Goal: Find contact information: Find contact information

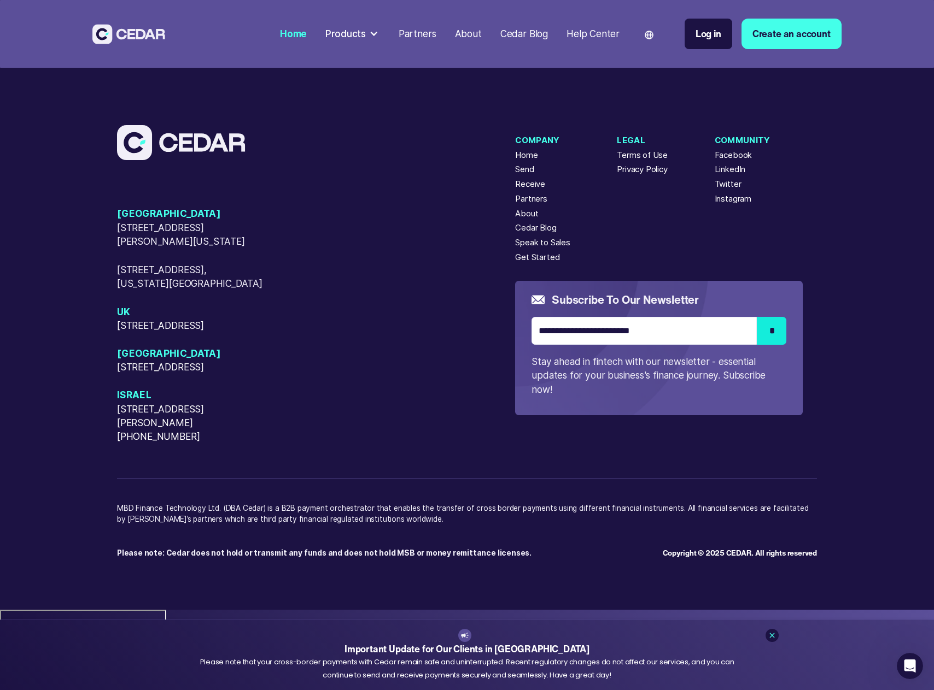
scroll to position [4751, 0]
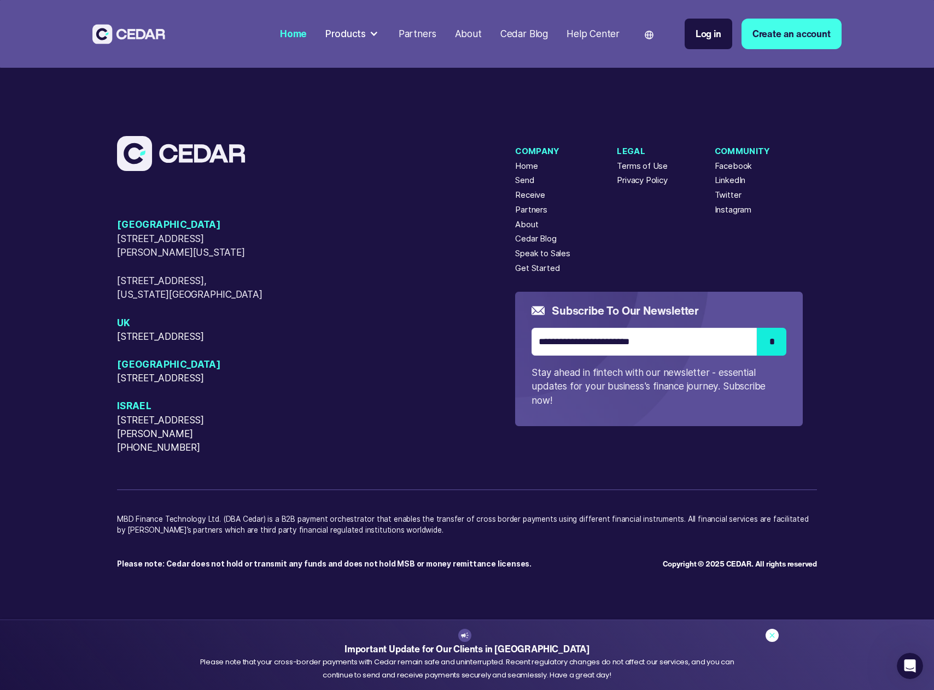
click at [769, 630] on link at bounding box center [771, 635] width 13 height 13
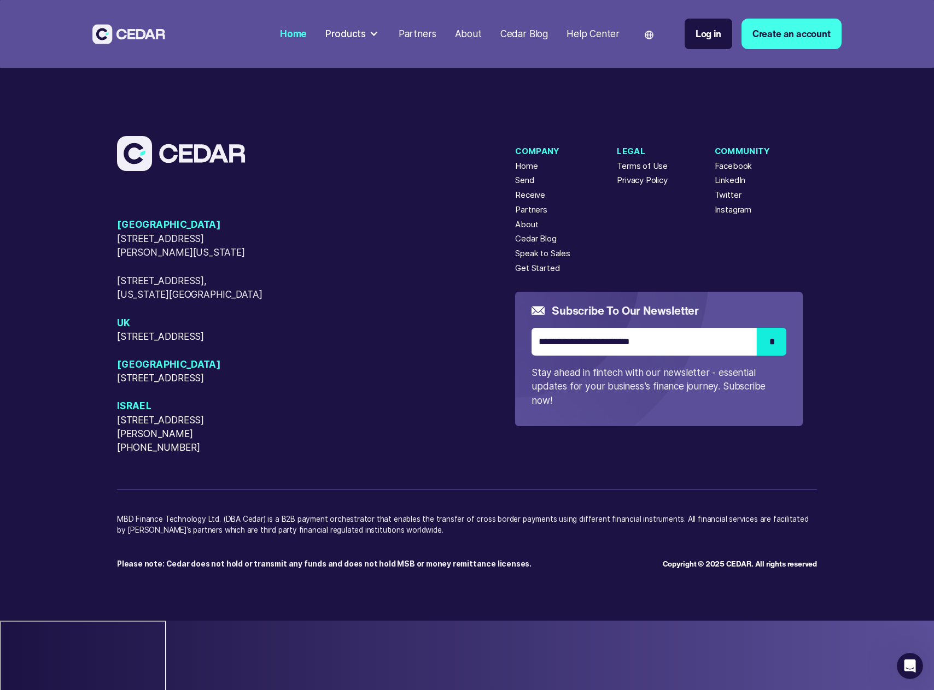
click at [123, 548] on p "MBD Finance Technology Ltd. (DBA Cedar) is a B2B payment orchestrator that enab…" at bounding box center [467, 531] width 700 height 34
drag, startPoint x: 123, startPoint y: 587, endPoint x: 192, endPoint y: 579, distance: 69.9
click at [192, 570] on div "[GEOGRAPHIC_DATA] [STREET_ADDRESS][GEOGRAPHIC_DATA][PERSON_NAME][US_STATE][STRE…" at bounding box center [467, 353] width 700 height 434
copy p "MBD Finance Technology"
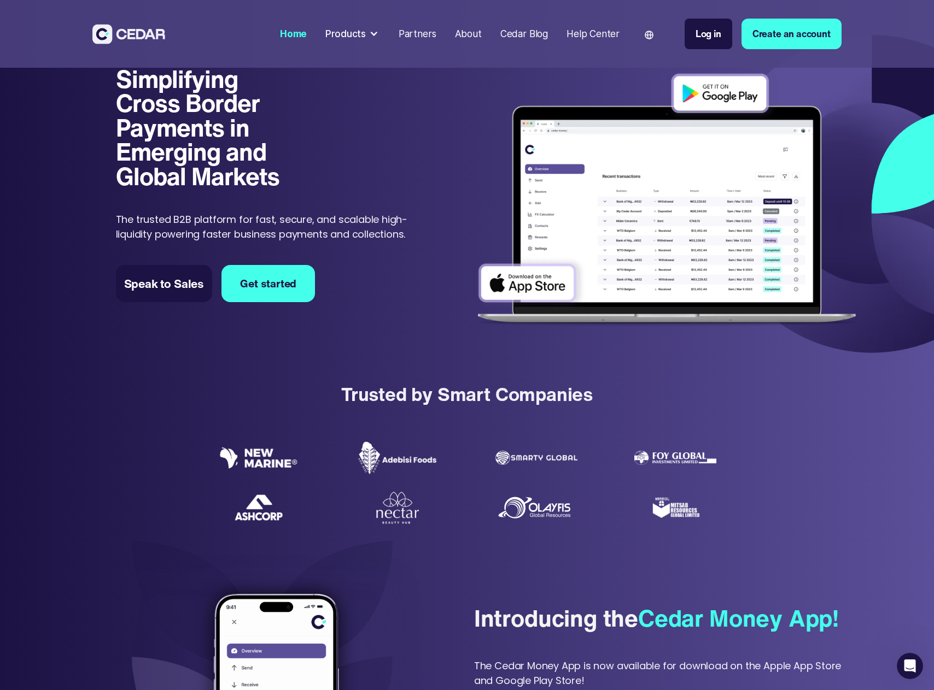
scroll to position [0, 0]
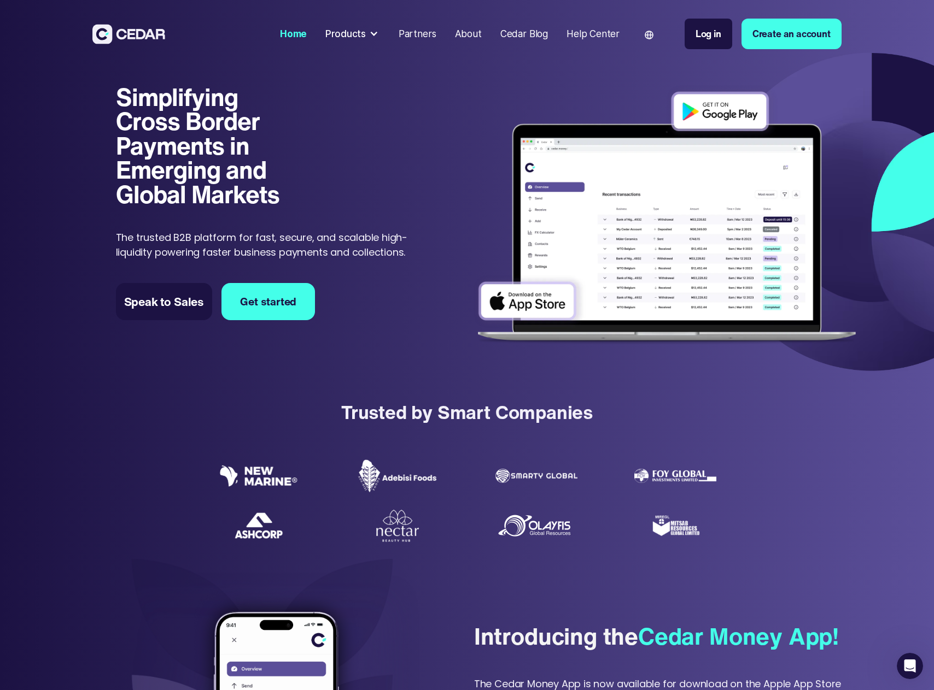
click at [236, 188] on h1 "Simplifying Cross Border Payments in Emerging and Global Markets" at bounding box center [208, 146] width 184 height 122
click at [312, 203] on div "Simplifying Cross Border Payments in Emerging and Global Markets Simplifying Cr…" at bounding box center [269, 172] width 307 height 174
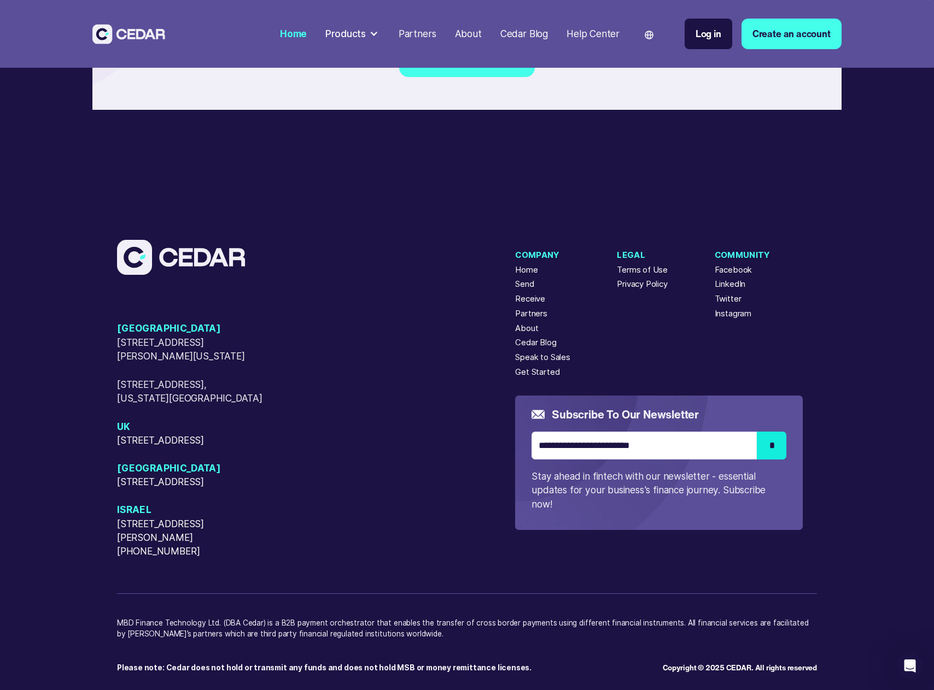
scroll to position [4751, 0]
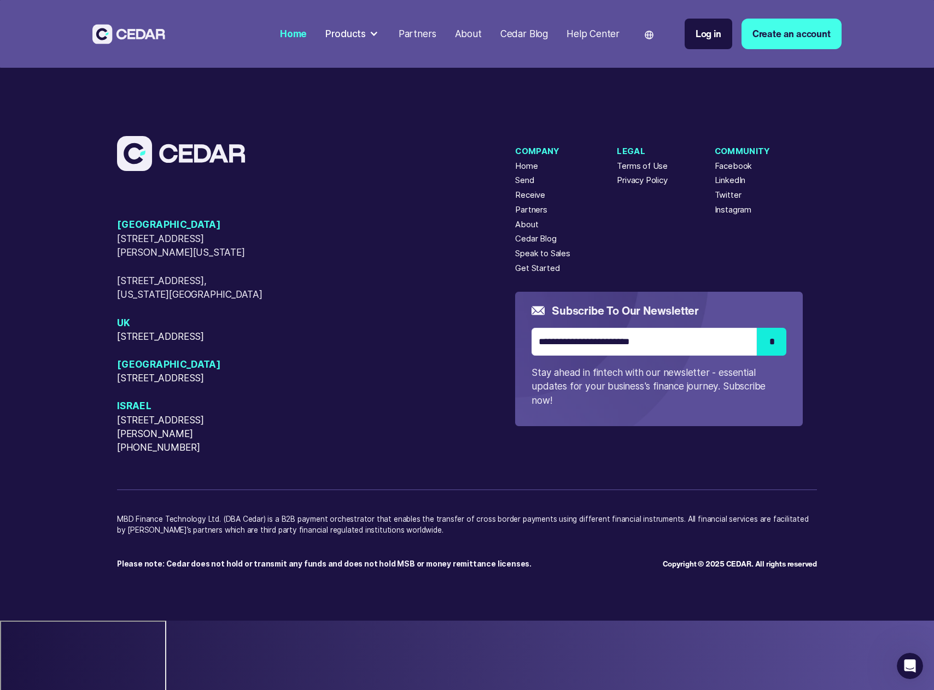
click at [730, 186] on div "LinkedIn" at bounding box center [729, 180] width 31 height 12
